Goal: Communication & Community: Answer question/provide support

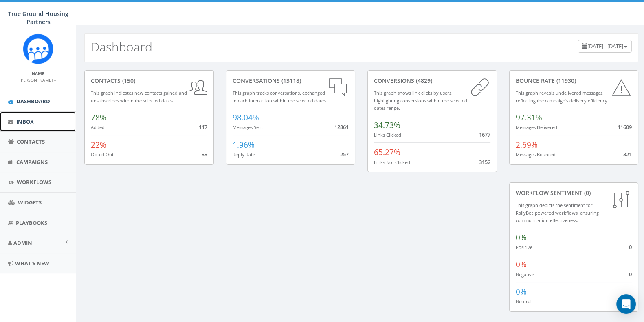
click at [26, 122] on span "Inbox" at bounding box center [25, 121] width 18 height 7
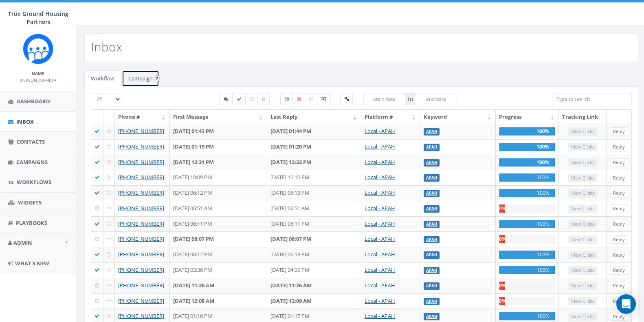
click at [127, 79] on link "Campaign" at bounding box center [140, 78] width 37 height 17
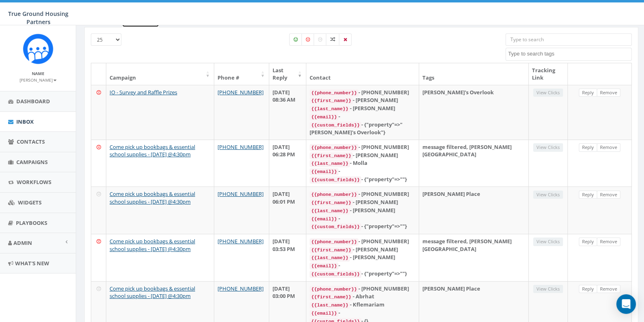
scroll to position [60, 0]
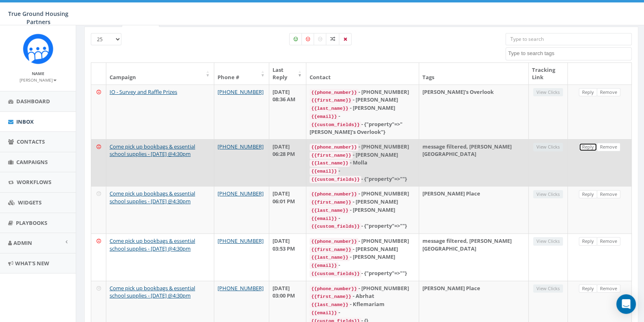
click at [587, 143] on link "Reply" at bounding box center [588, 147] width 18 height 9
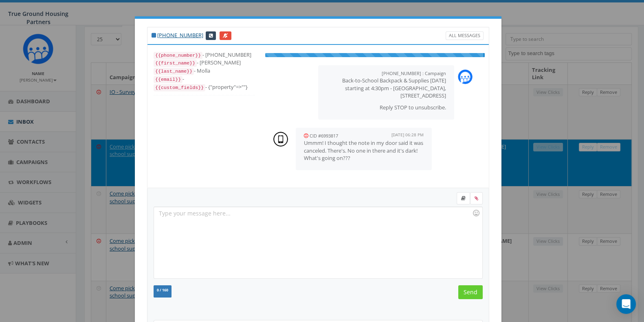
scroll to position [8, 0]
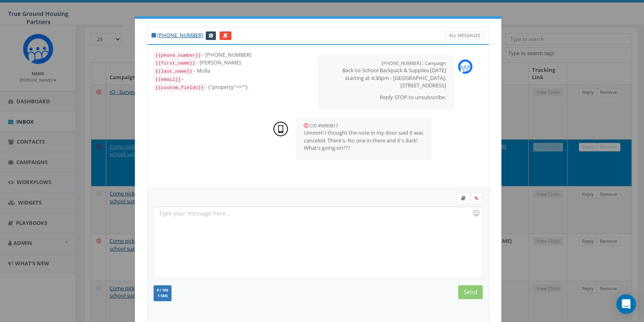
click at [273, 223] on div at bounding box center [318, 242] width 328 height 71
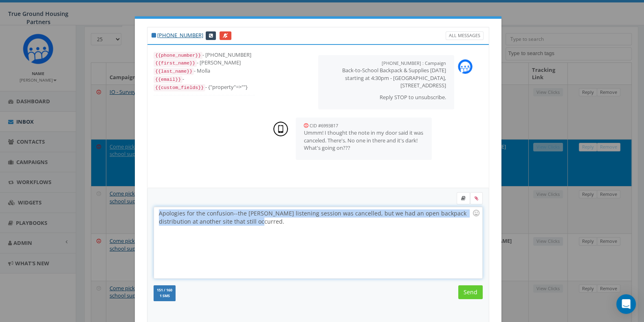
drag, startPoint x: 235, startPoint y: 223, endPoint x: 67, endPoint y: 178, distance: 173.6
click at [67, 178] on div "[PHONE_NUMBER] All Messages {{phone_number}} - [PHONE_NUMBER] {{first_name}} - …" at bounding box center [322, 161] width 644 height 322
copy div "Apologies for the confusion--the [PERSON_NAME] listening session was cancelled,…"
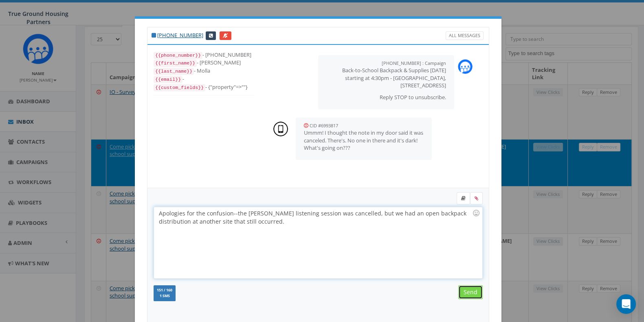
click at [474, 285] on input "Send" at bounding box center [471, 292] width 24 height 14
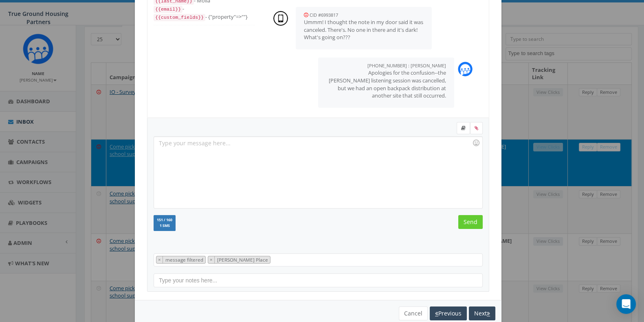
scroll to position [72, 0]
click at [481, 309] on button "Next" at bounding box center [482, 311] width 26 height 14
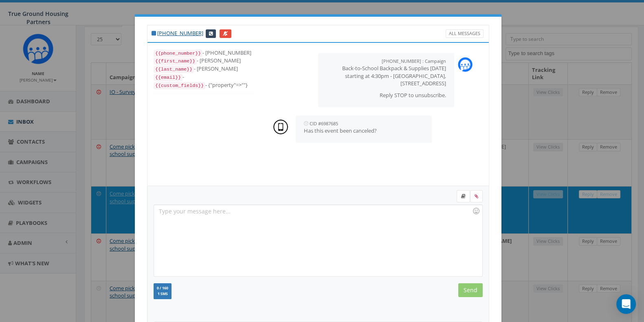
scroll to position [24, 0]
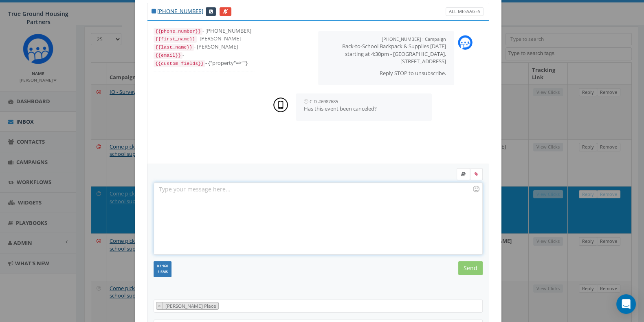
click at [293, 186] on div at bounding box center [318, 218] width 328 height 71
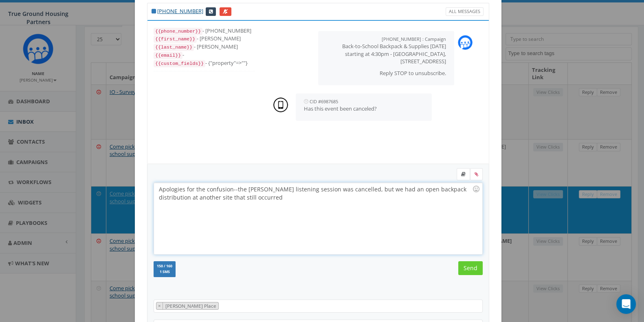
scroll to position [85, 0]
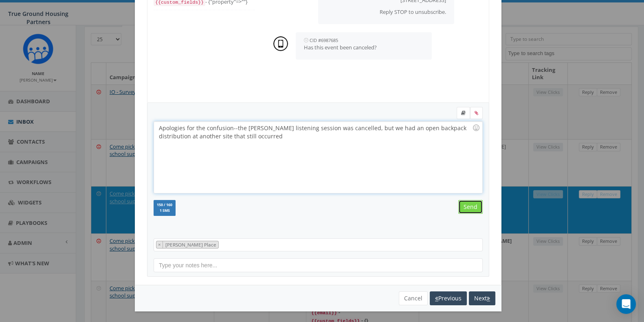
click at [459, 203] on input "Send" at bounding box center [471, 207] width 24 height 14
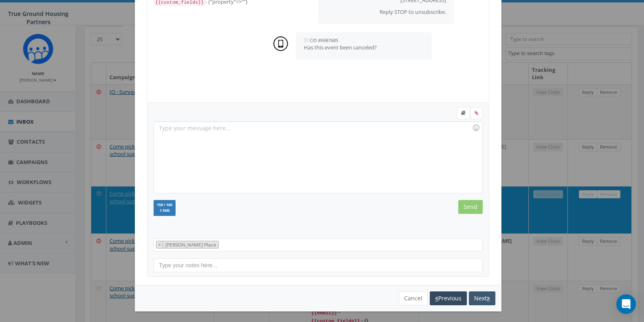
scroll to position [25, 0]
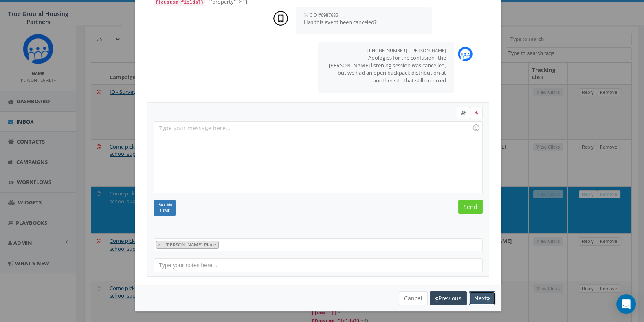
click at [478, 295] on button "Next" at bounding box center [482, 298] width 26 height 14
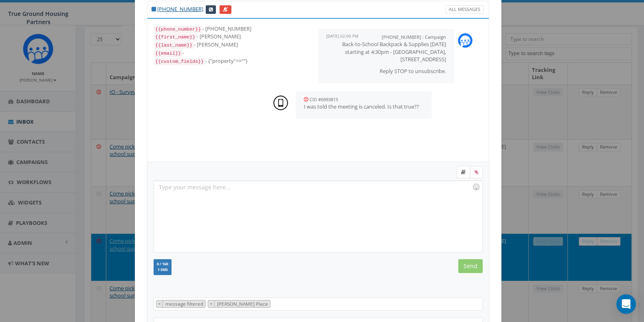
scroll to position [0, 0]
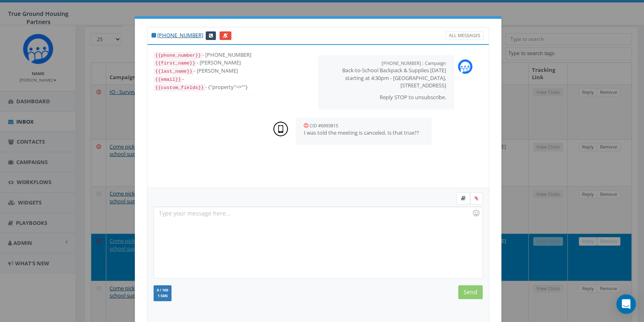
click at [473, 7] on div "[PHONE_NUMBER] All Messages {{phone_number}} - [PHONE_NUMBER] {{first_name}} - …" at bounding box center [322, 161] width 644 height 322
drag, startPoint x: 360, startPoint y: 253, endPoint x: 336, endPoint y: 230, distance: 33.2
click at [360, 253] on div at bounding box center [318, 242] width 328 height 71
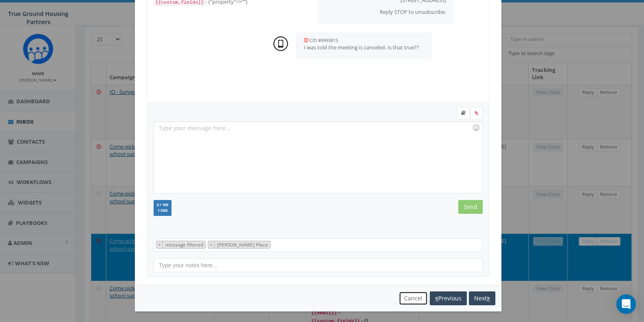
click at [415, 291] on button "Cancel" at bounding box center [413, 298] width 29 height 14
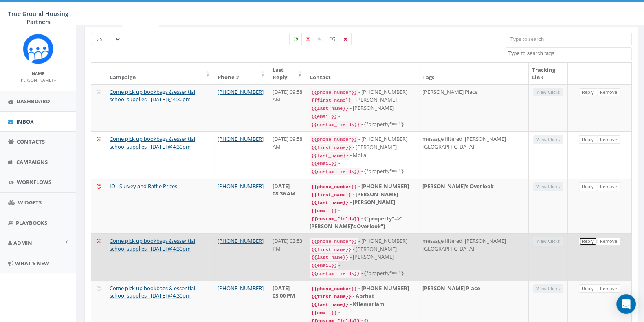
click at [586, 238] on link "Reply" at bounding box center [588, 241] width 18 height 9
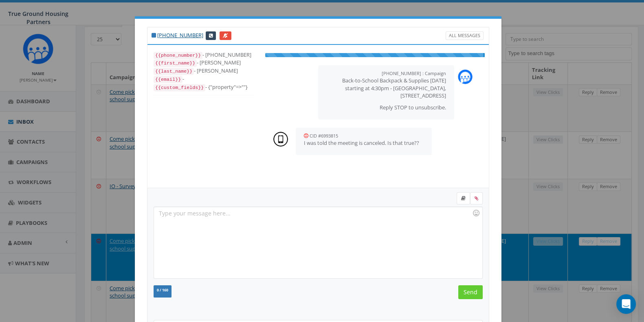
scroll to position [8, 0]
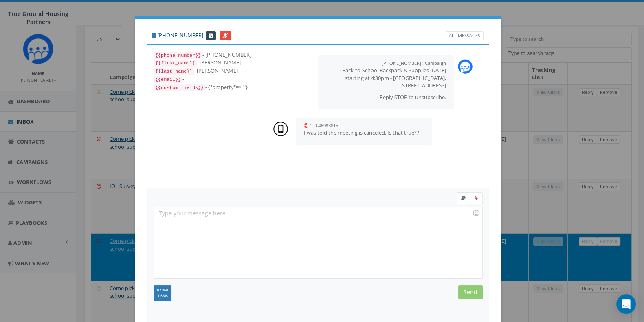
click at [288, 221] on div at bounding box center [318, 242] width 328 height 71
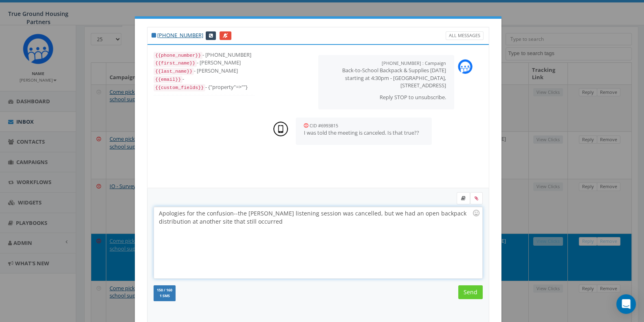
scroll to position [56, 0]
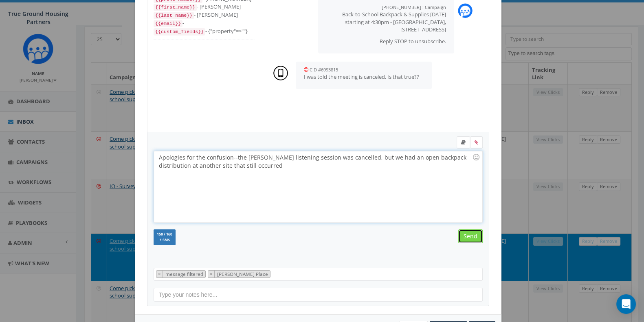
click at [461, 236] on input "Send" at bounding box center [471, 236] width 24 height 14
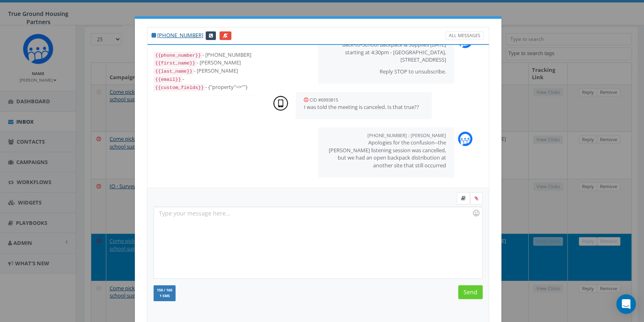
scroll to position [85, 0]
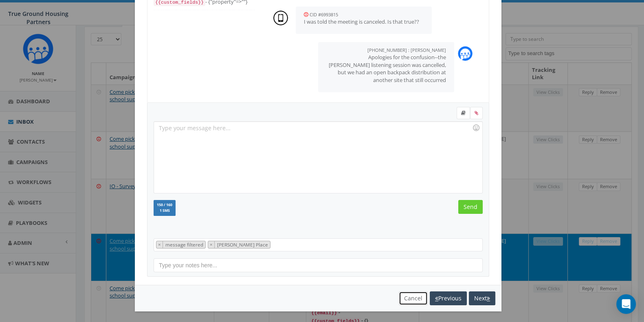
click at [412, 299] on button "Cancel" at bounding box center [413, 298] width 29 height 14
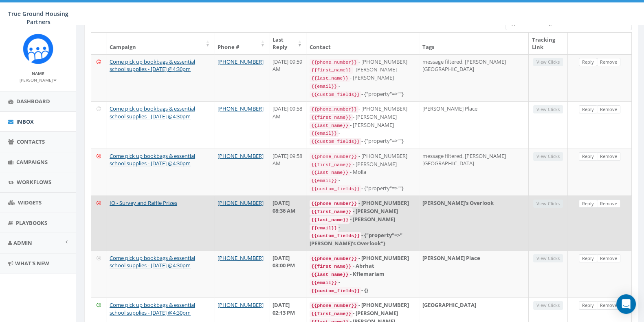
scroll to position [123, 0]
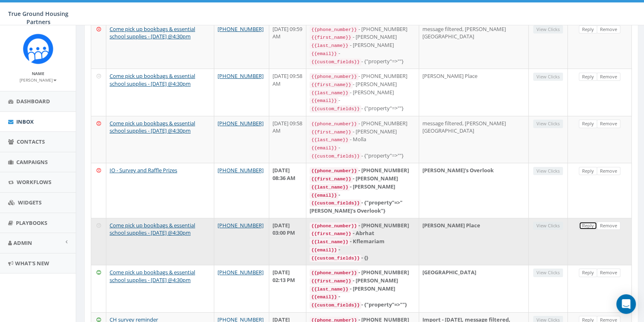
click at [589, 222] on link "Reply" at bounding box center [588, 225] width 18 height 9
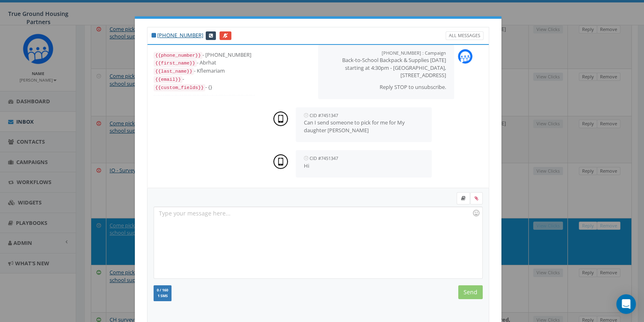
scroll to position [85, 0]
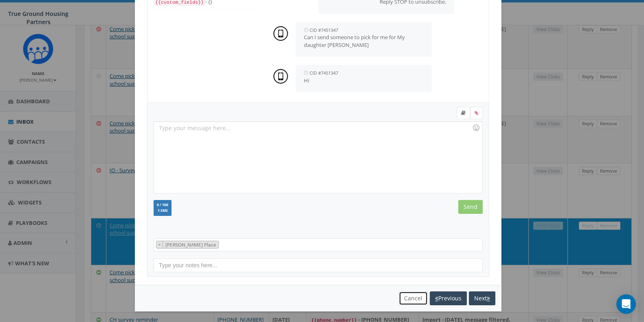
click at [406, 298] on button "Cancel" at bounding box center [413, 298] width 29 height 14
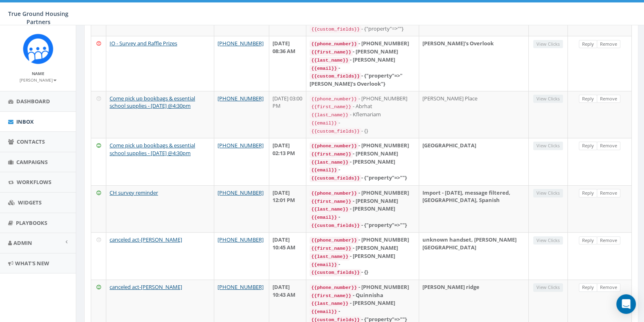
scroll to position [250, 0]
